Goal: Task Accomplishment & Management: Use online tool/utility

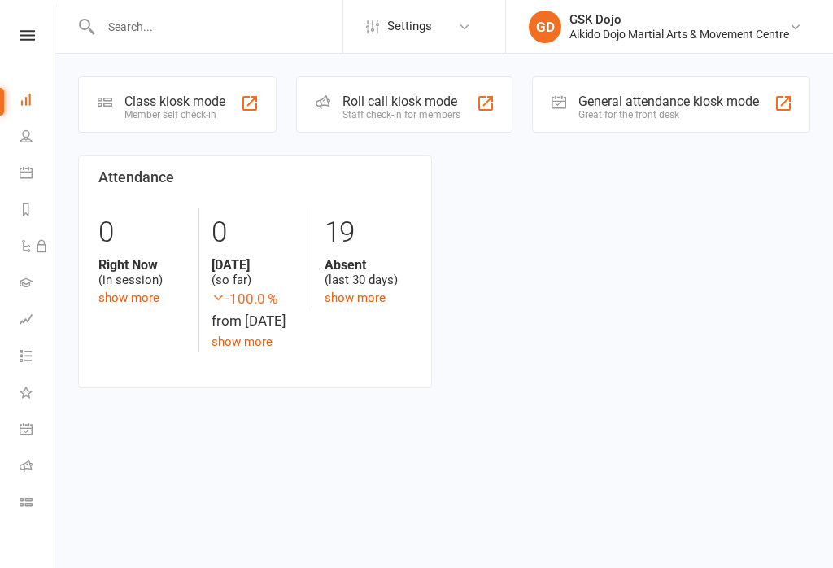
click at [177, 98] on div "Class kiosk mode" at bounding box center [175, 101] width 101 height 15
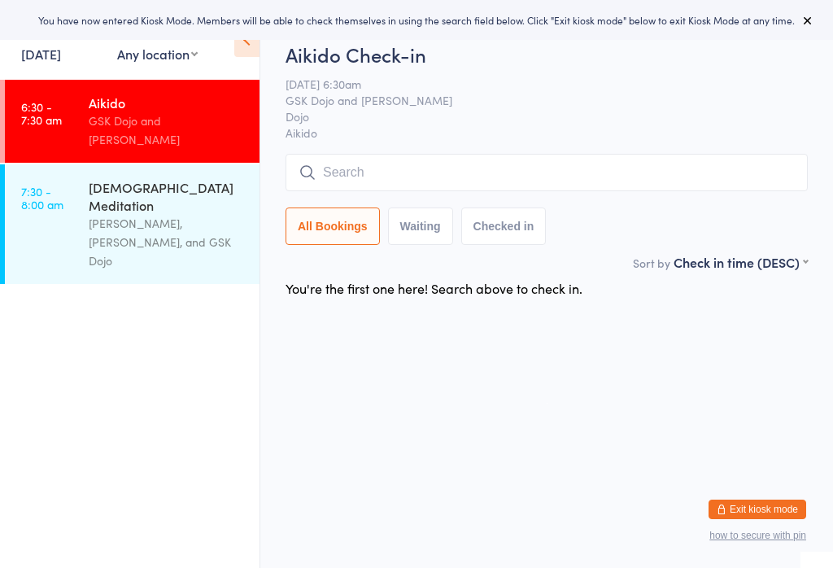
click at [417, 165] on input "search" at bounding box center [547, 172] width 522 height 37
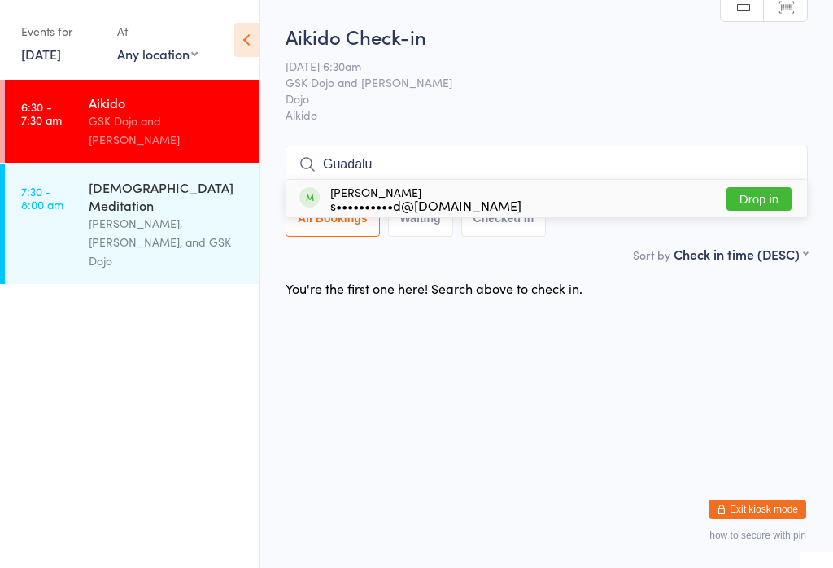
type input "Guadalu"
click at [478, 186] on div "[PERSON_NAME] s••••••••••d@[DOMAIN_NAME]" at bounding box center [425, 199] width 191 height 26
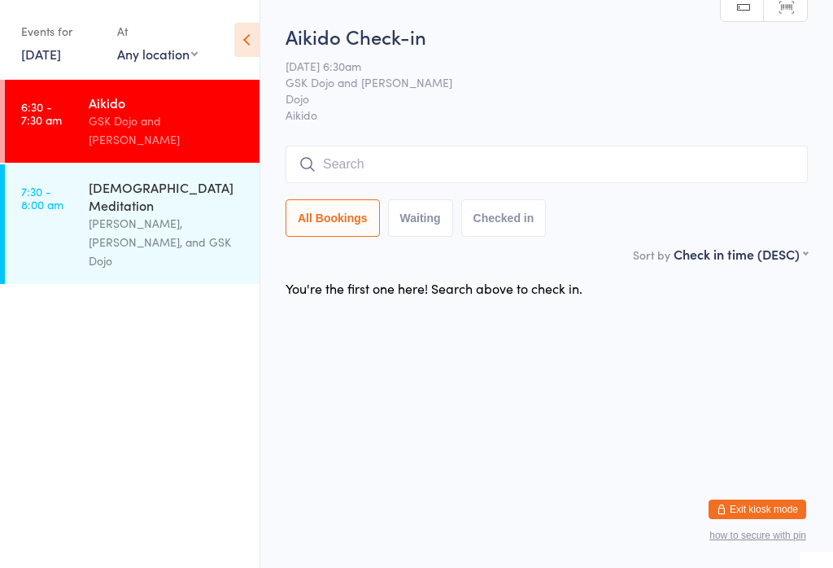
scroll to position [0, 0]
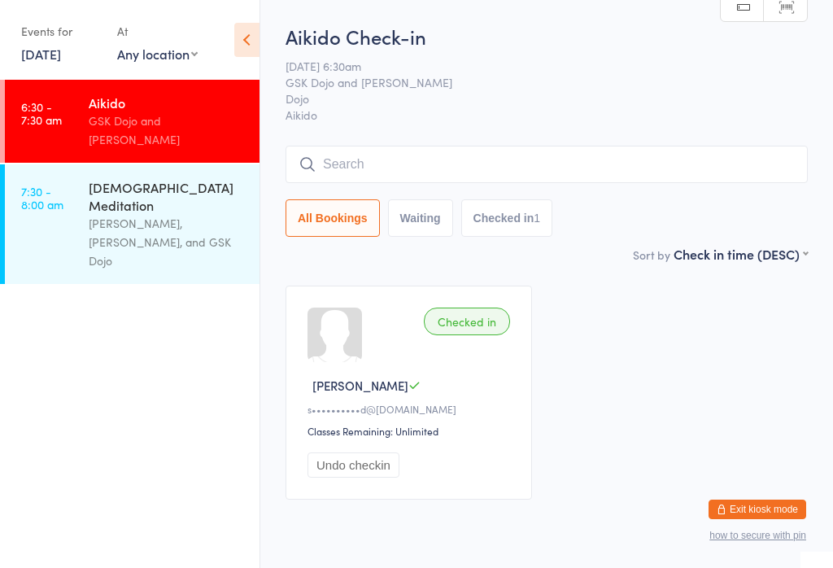
click at [336, 159] on input "search" at bounding box center [547, 164] width 522 height 37
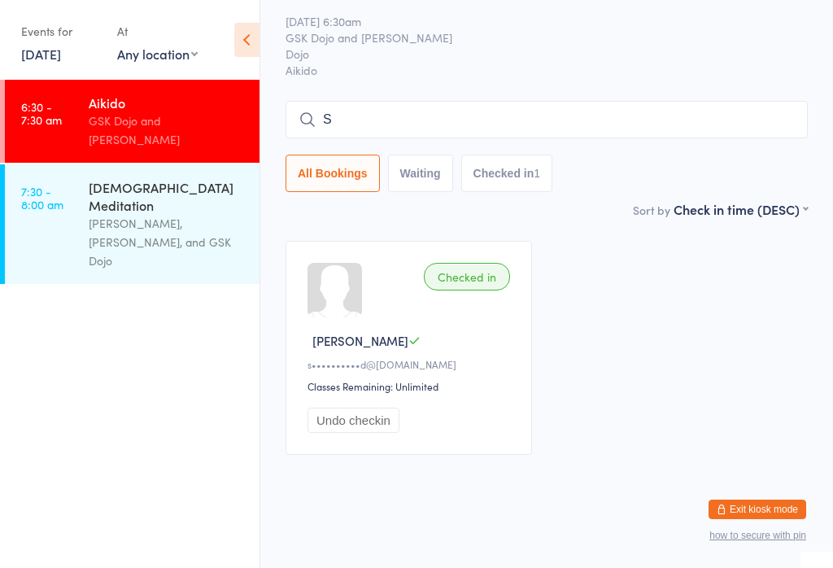
scroll to position [133, 0]
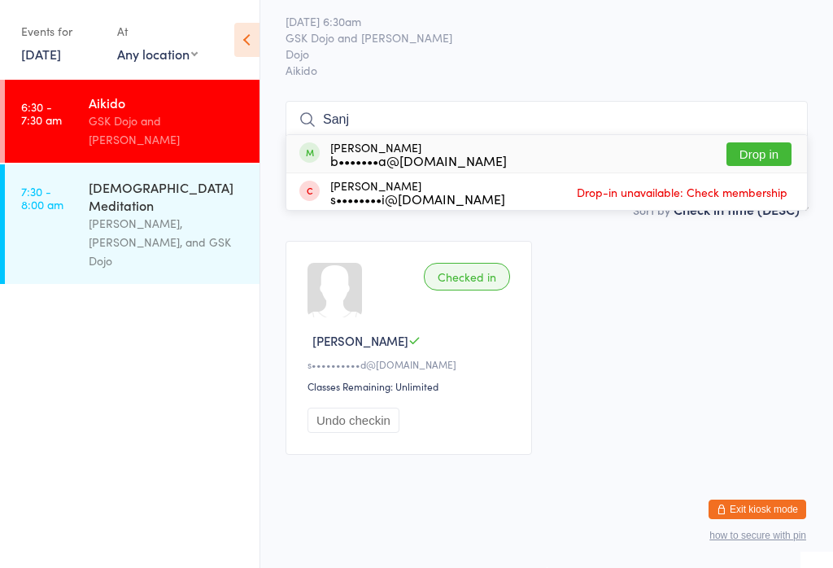
type input "Sanj"
click at [747, 142] on button "Drop in" at bounding box center [759, 154] width 65 height 24
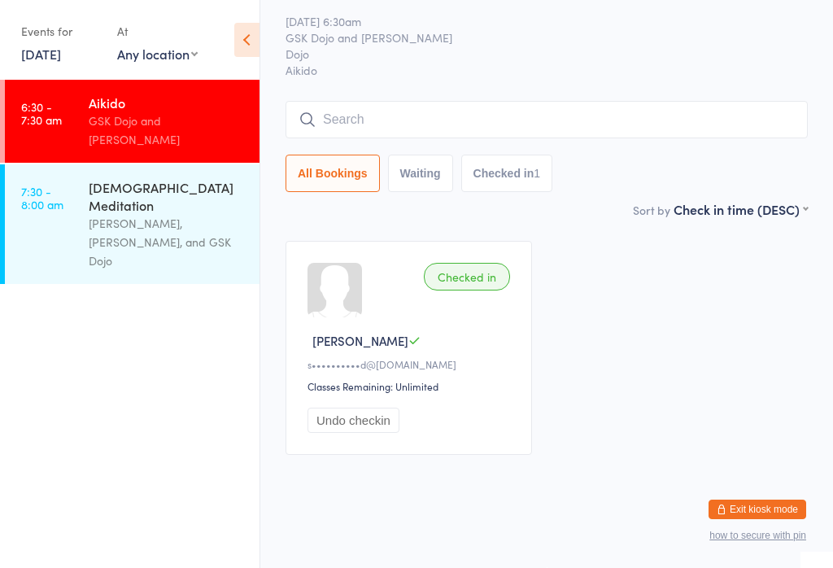
scroll to position [59, 0]
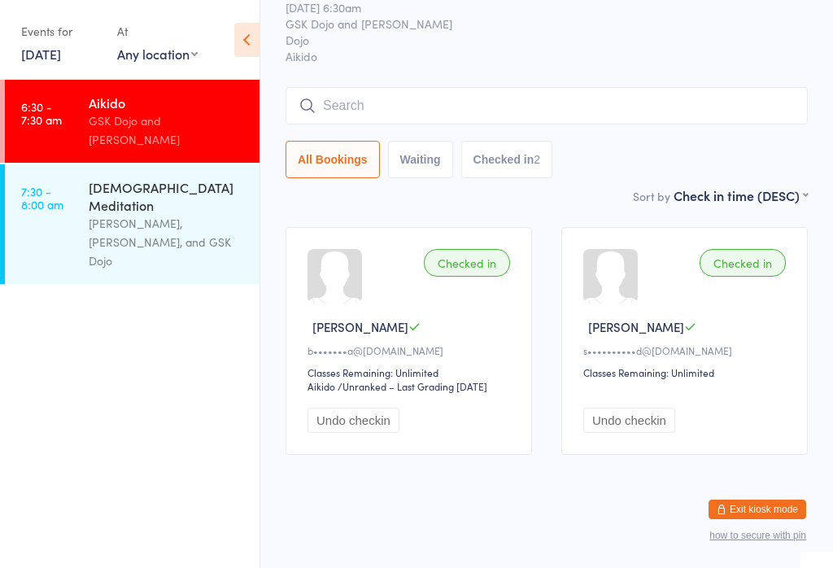
click at [436, 98] on input "search" at bounding box center [547, 105] width 522 height 37
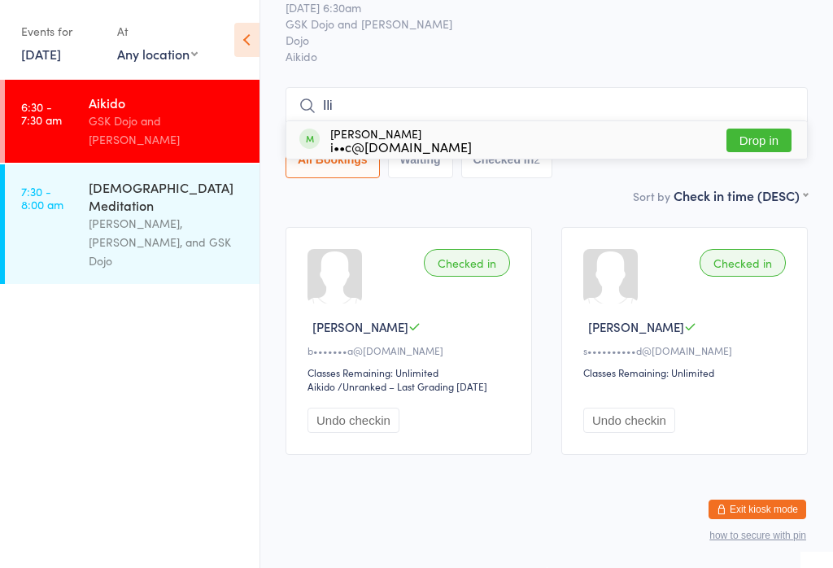
type input "Ili"
click at [763, 121] on div "[PERSON_NAME] i••c@[DOMAIN_NAME] Drop in" at bounding box center [546, 139] width 521 height 37
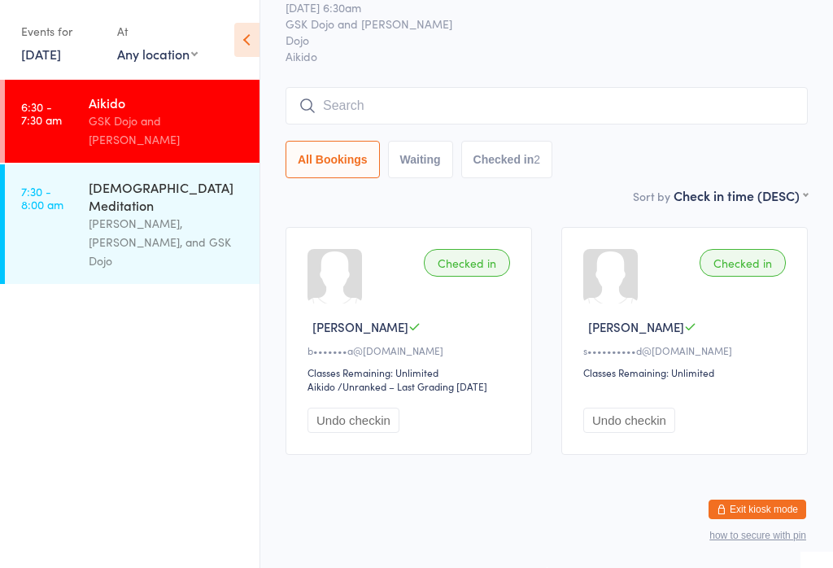
scroll to position [73, 0]
